Goal: Task Accomplishment & Management: Use online tool/utility

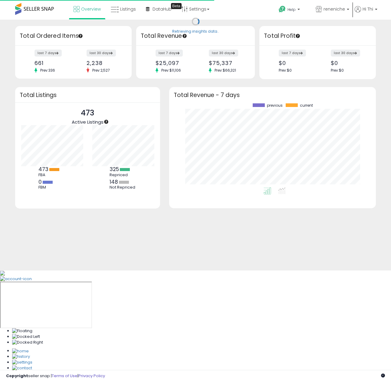
scroll to position [84, 194]
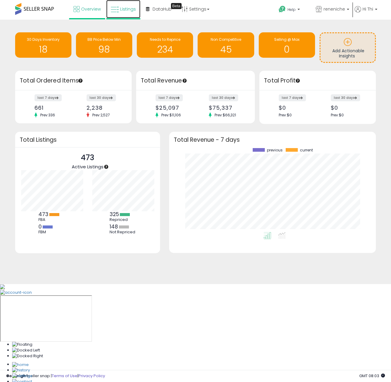
click at [127, 11] on span "Listings" at bounding box center [128, 9] width 16 height 6
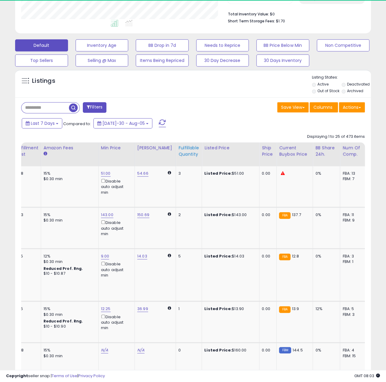
scroll to position [124, 206]
click at [184, 149] on div "Fulfillable Quantity" at bounding box center [188, 151] width 21 height 13
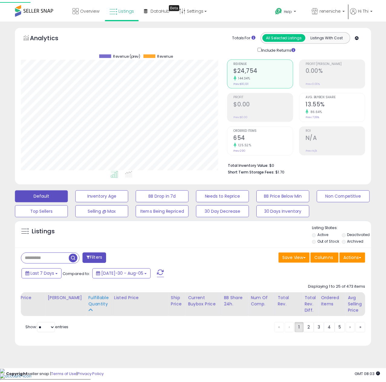
scroll to position [124, 209]
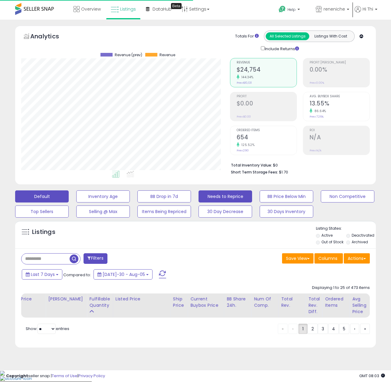
click at [130, 201] on button "Needs to Reprice" at bounding box center [103, 197] width 54 height 12
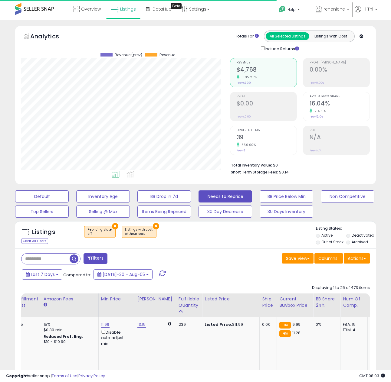
select select "**"
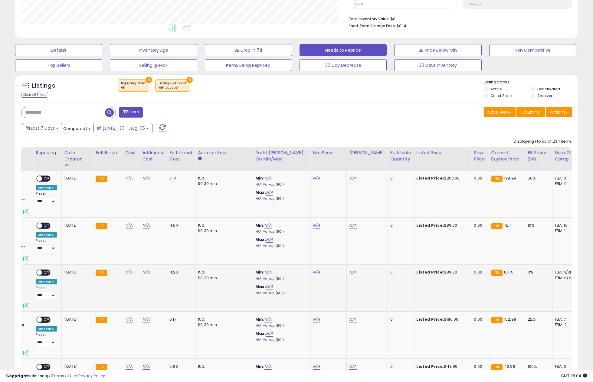
scroll to position [151, 0]
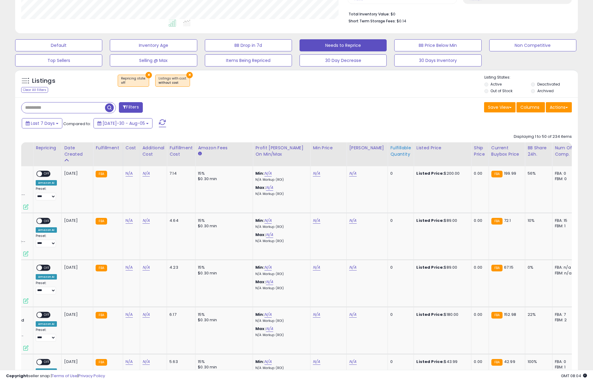
click at [390, 153] on div "Fulfillable Quantity" at bounding box center [400, 151] width 21 height 13
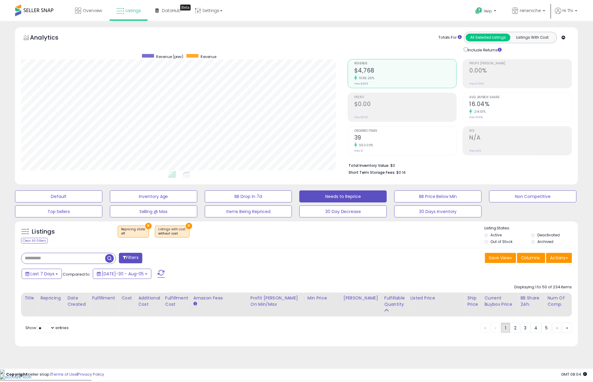
scroll to position [0, 0]
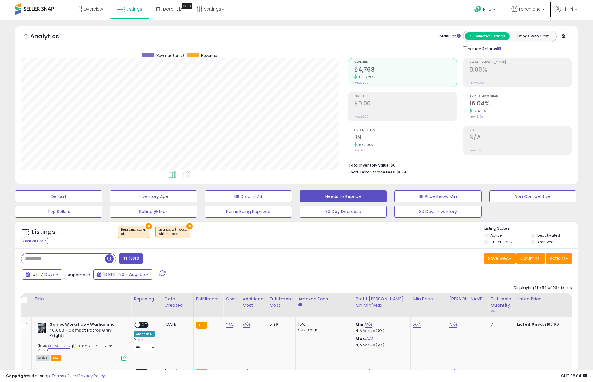
click at [340, 262] on div "Save View Save As New View Update Current View Columns Actions Import Export Vi…" at bounding box center [436, 259] width 280 height 12
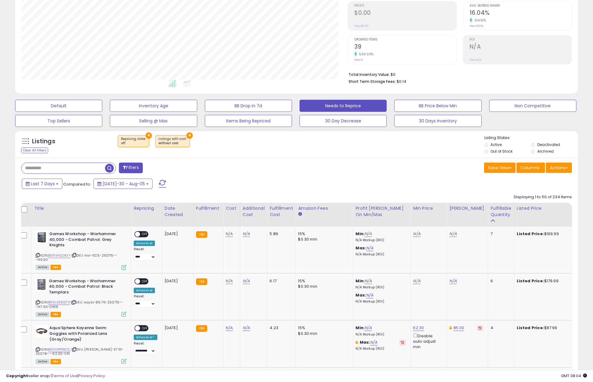
click at [275, 172] on div "Filters" at bounding box center [157, 169] width 280 height 12
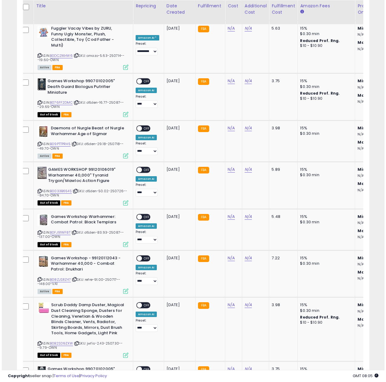
scroll to position [302259, 302178]
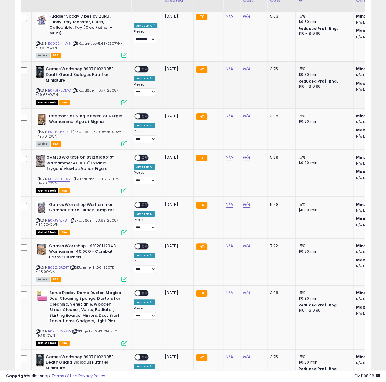
click at [3, 132] on div "**********" at bounding box center [193, 348] width 386 height 2799
